Goal: Task Accomplishment & Management: Manage account settings

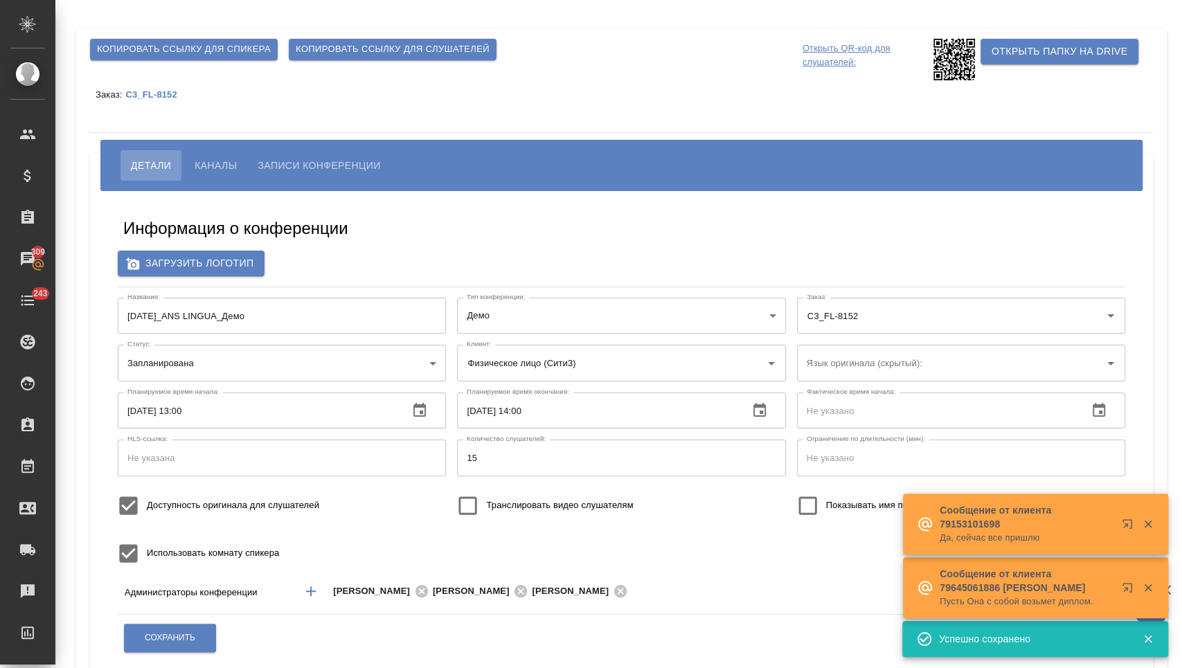
click at [252, 46] on span "Копировать ссылку для спикера" at bounding box center [184, 50] width 174 height 16
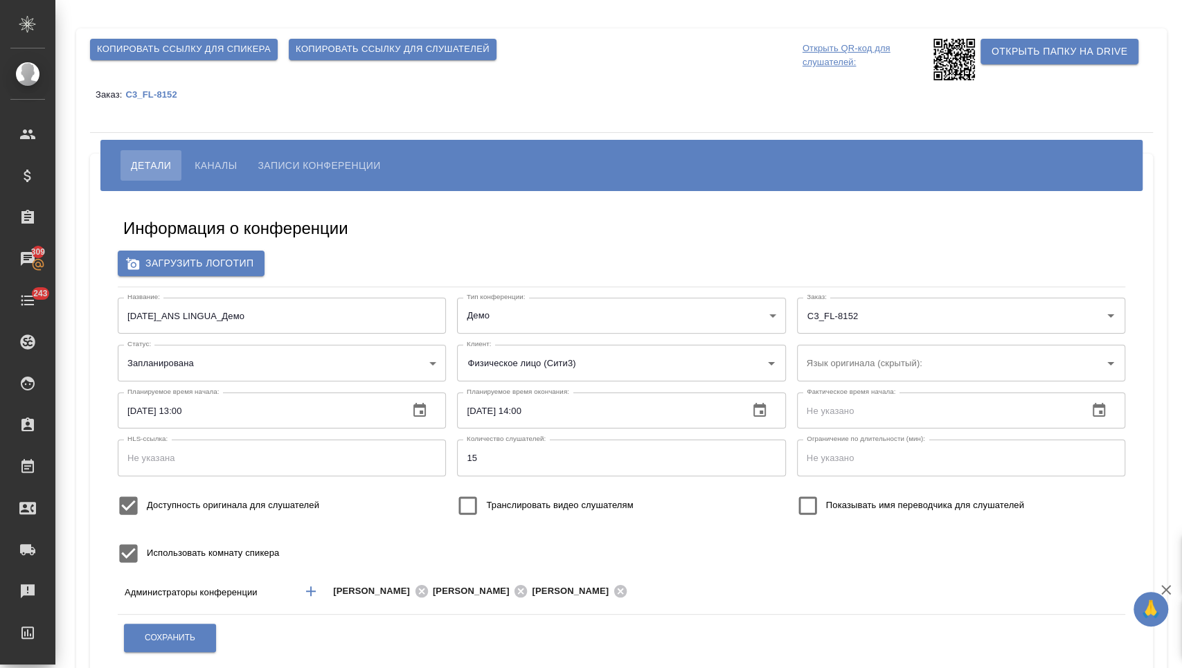
click at [286, 361] on body "🙏 .cls-1 fill:#fff; AWATERA [PERSON_NAME] Спецификации Заказы 309 Чаты 243 Todo…" at bounding box center [591, 334] width 1182 height 668
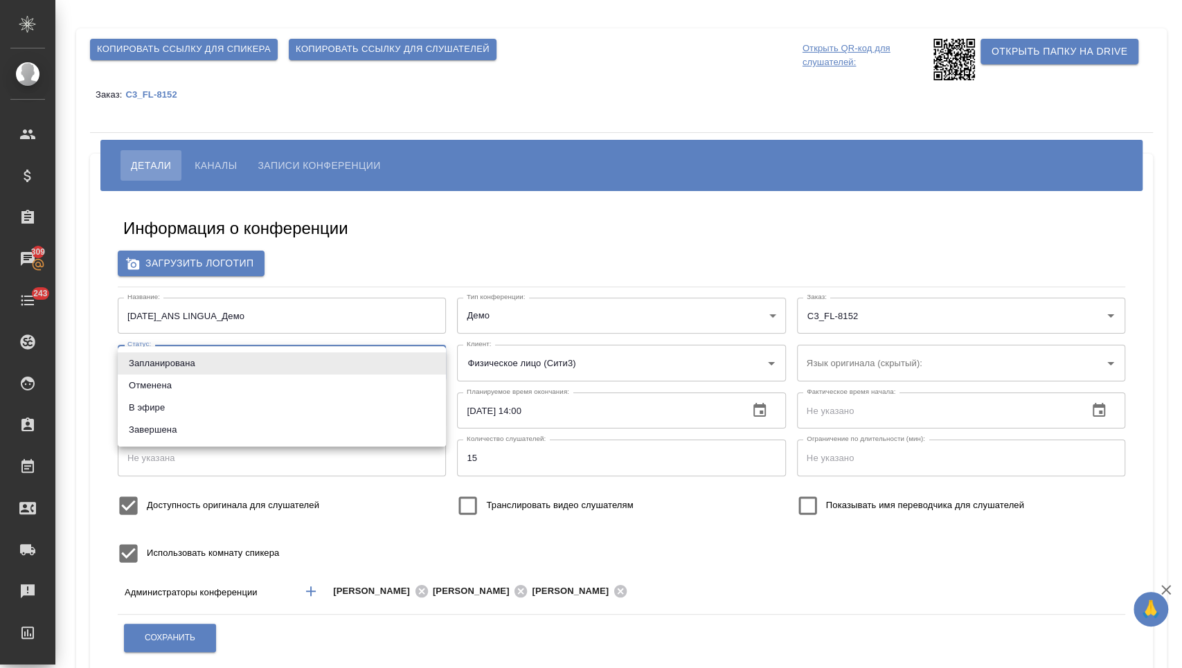
click at [245, 411] on li "В эфире" at bounding box center [282, 408] width 328 height 22
type input "online"
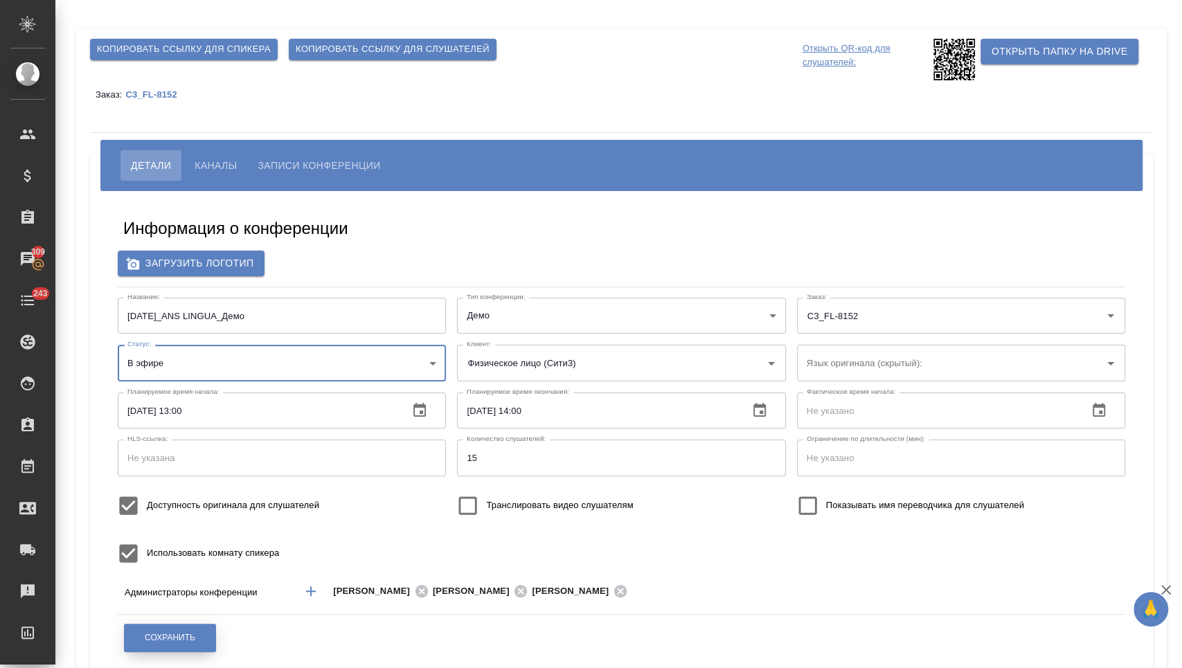
click at [163, 627] on button "Сохранить" at bounding box center [170, 638] width 92 height 28
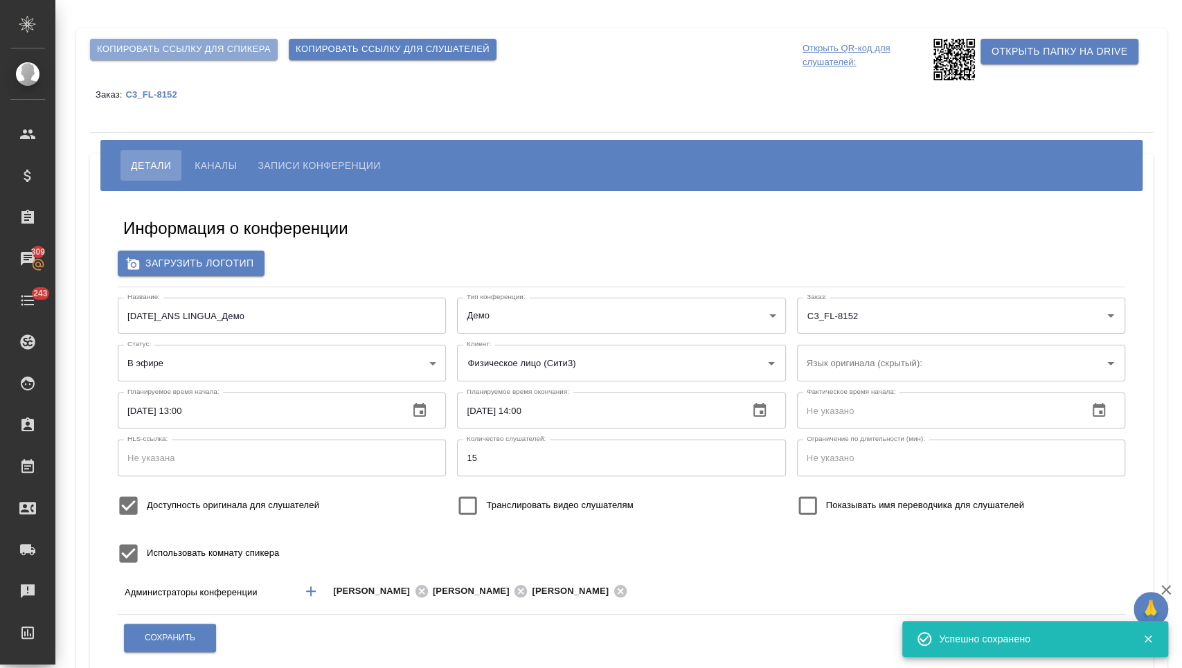
click at [242, 45] on span "Копировать ссылку для спикера" at bounding box center [184, 50] width 174 height 16
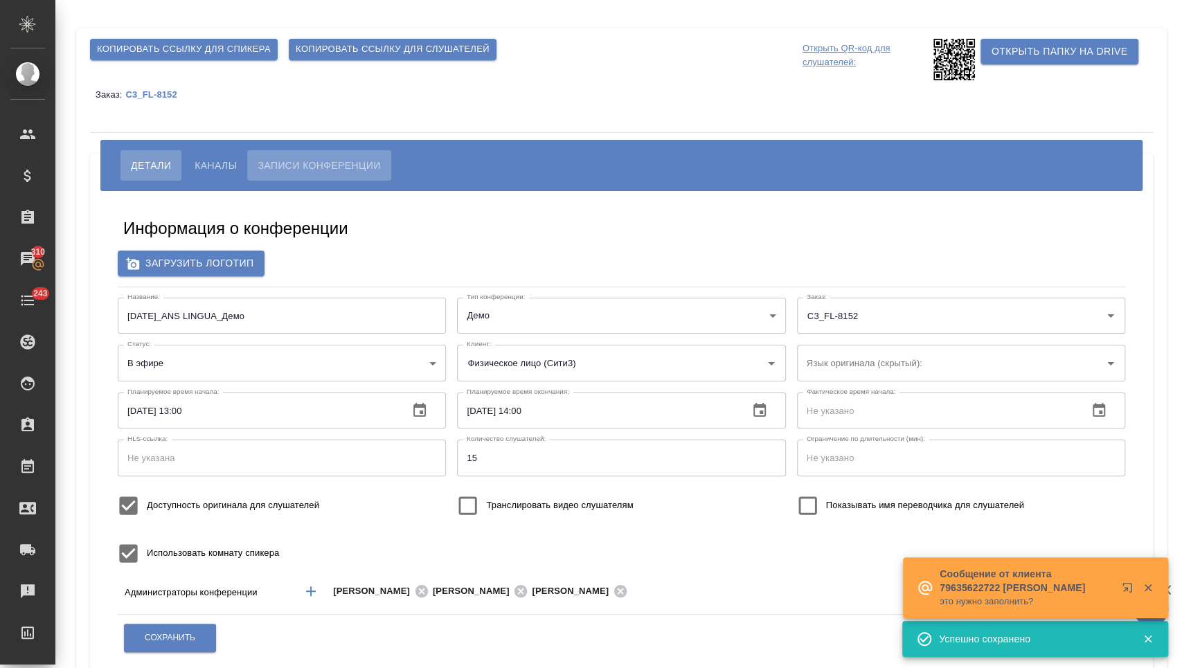
click at [292, 166] on span "Записи конференции" at bounding box center [319, 165] width 123 height 17
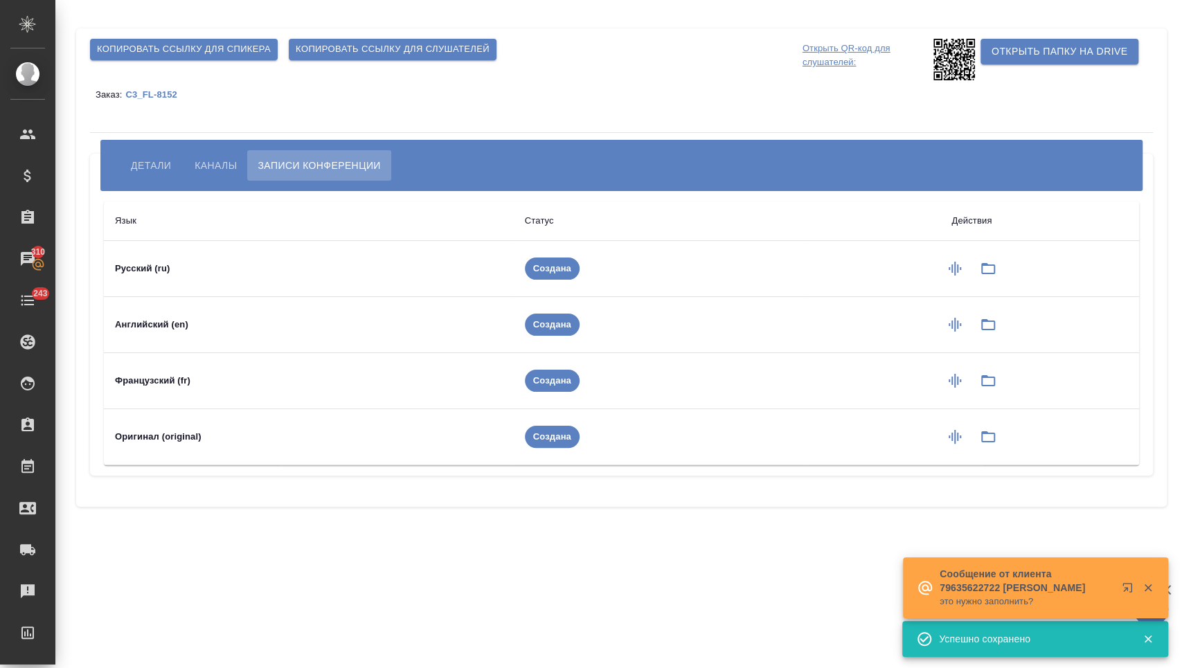
click at [199, 166] on span "Каналы" at bounding box center [216, 165] width 42 height 17
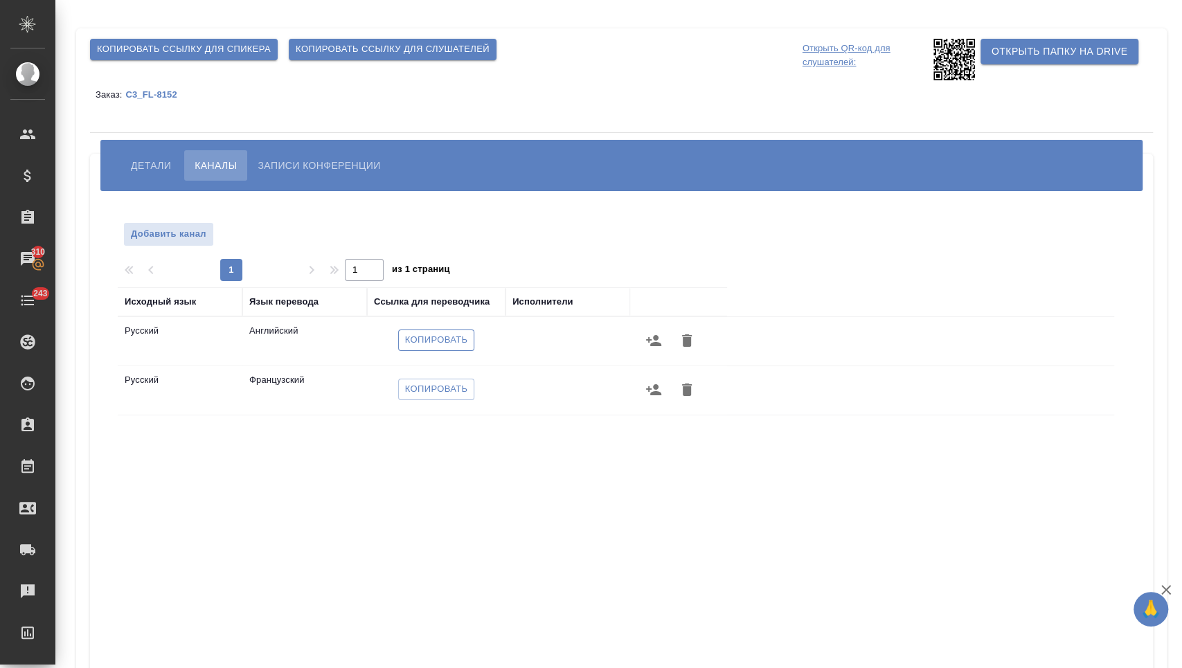
click at [442, 337] on span "Копировать" at bounding box center [436, 340] width 63 height 16
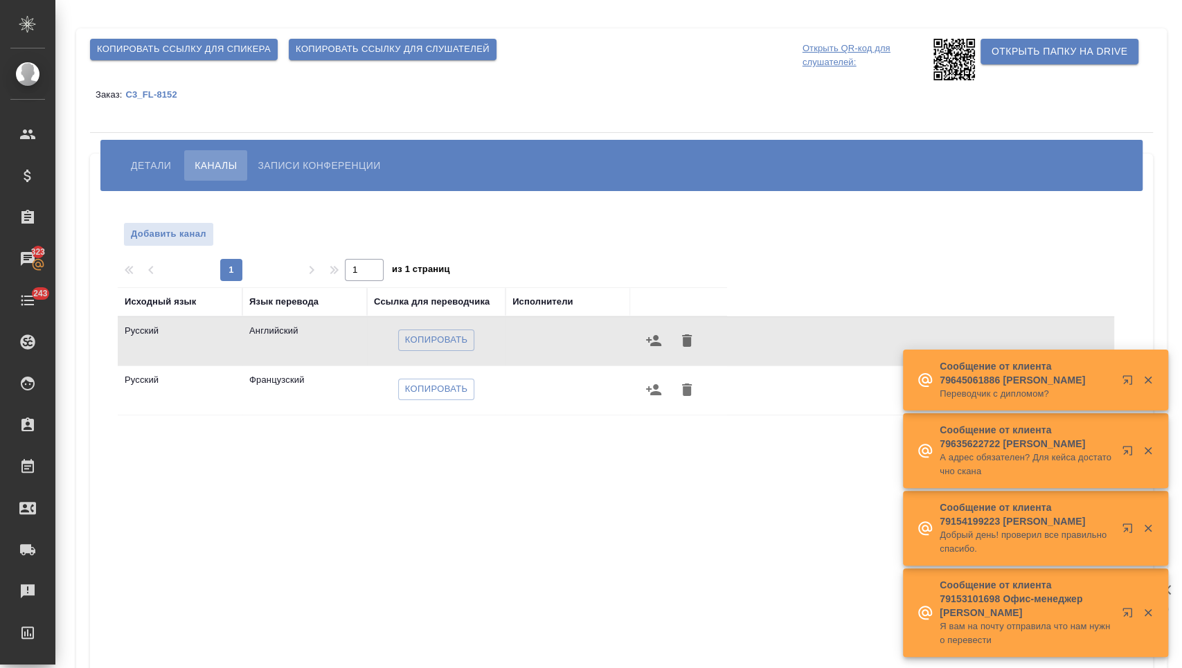
click at [846, 56] on p "Открыть QR-код для слушателей:" at bounding box center [866, 60] width 127 height 42
